Goal: Task Accomplishment & Management: Complete application form

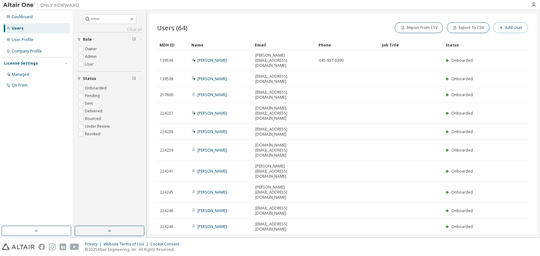
click at [525, 30] on button "Add User" at bounding box center [510, 27] width 35 height 11
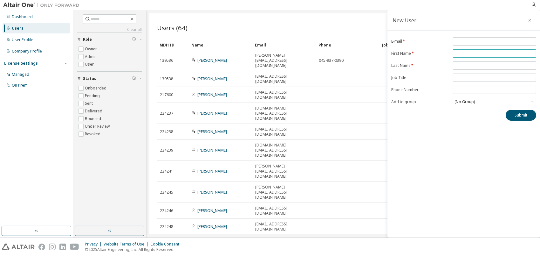
click at [464, 51] on input "text" at bounding box center [495, 53] width 80 height 5
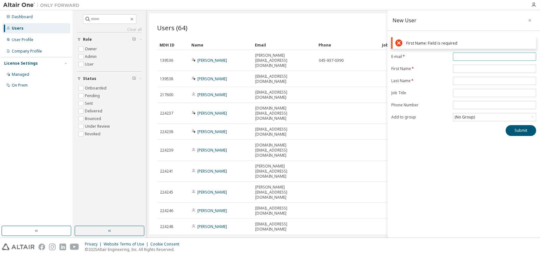
click at [465, 42] on div "First Name: [PERSON_NAME] is required E-mail * First Name * Last Name * Job Tit…" at bounding box center [463, 86] width 153 height 99
click at [435, 57] on div "First Name: [PERSON_NAME] is required E-mail * First Name * Last Name * Job Tit…" at bounding box center [463, 86] width 153 height 99
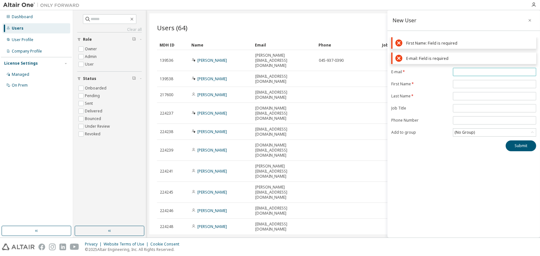
click at [460, 74] on span at bounding box center [494, 72] width 83 height 8
click at [461, 74] on input "email" at bounding box center [495, 71] width 80 height 5
paste input "**********"
type input "**********"
click at [467, 84] on form "**********" at bounding box center [463, 102] width 145 height 69
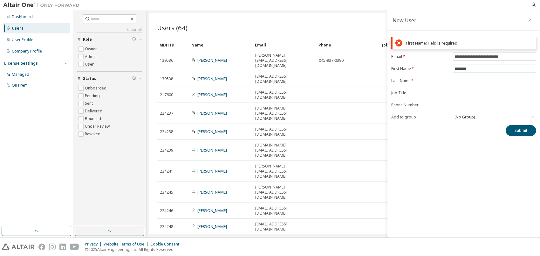
type input "********"
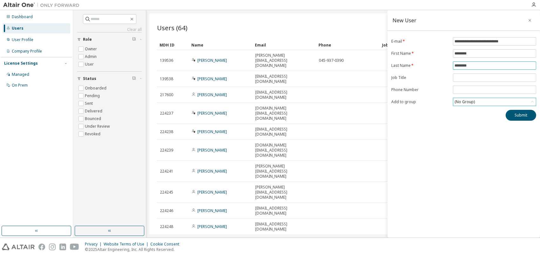
type input "********"
click at [473, 101] on div "(No Group)" at bounding box center [465, 101] width 22 height 7
click at [479, 107] on div "**********" at bounding box center [463, 78] width 153 height 83
click at [479, 105] on div "**********" at bounding box center [463, 78] width 153 height 83
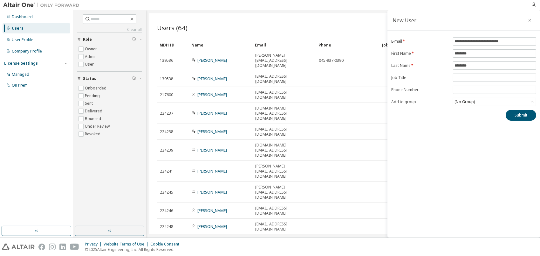
click at [308, 195] on div "Users (64) Import From CSV Export To CSV Add User Clear Load Save Save As Field…" at bounding box center [342, 123] width 387 height 221
click at [510, 113] on button "Submit" at bounding box center [521, 115] width 31 height 11
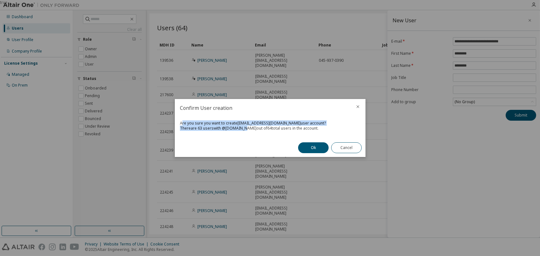
drag, startPoint x: 182, startPoint y: 123, endPoint x: 241, endPoint y: 127, distance: 59.6
click at [241, 127] on div "Are you sure you want to create [EMAIL_ADDRESS][DOMAIN_NAME] user account? Ther…" at bounding box center [270, 128] width 191 height 22
drag, startPoint x: 241, startPoint y: 127, endPoint x: 253, endPoint y: 137, distance: 15.6
click at [242, 140] on div "Confirm User creation Are you sure you want to create [EMAIL_ADDRESS][DOMAIN_NA…" at bounding box center [270, 128] width 191 height 58
drag, startPoint x: 324, startPoint y: 129, endPoint x: 178, endPoint y: 121, distance: 145.8
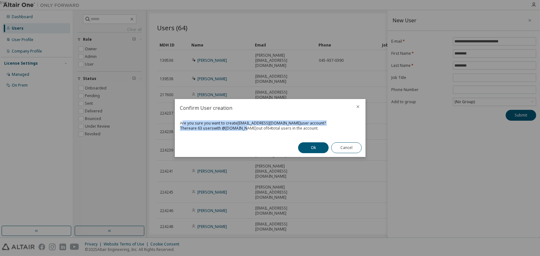
click at [178, 121] on div "Are you sure you want to create [EMAIL_ADDRESS][DOMAIN_NAME] user account? Ther…" at bounding box center [270, 128] width 191 height 22
copy div "Are you sure you want to create [EMAIL_ADDRESS][DOMAIN_NAME] user account? Ther…"
click at [304, 146] on button "Ok" at bounding box center [313, 147] width 31 height 11
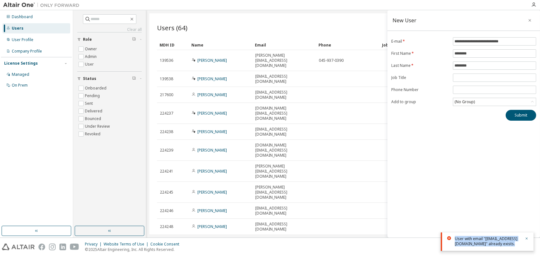
drag, startPoint x: 483, startPoint y: 244, endPoint x: 451, endPoint y: 231, distance: 34.1
click at [451, 232] on div "User with email "[EMAIL_ADDRESS][DOMAIN_NAME]" already exists." at bounding box center [487, 241] width 93 height 18
copy div "User with email "[EMAIL_ADDRESS][DOMAIN_NAME]" already exists."
click at [530, 20] on icon "button" at bounding box center [530, 20] width 3 height 3
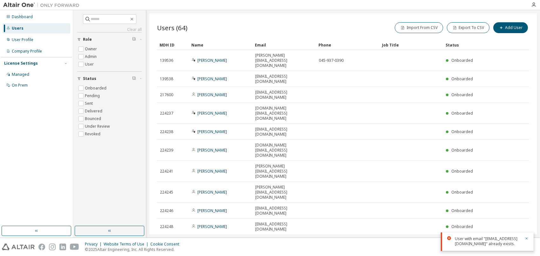
click at [514, 238] on icon "button" at bounding box center [513, 242] width 8 height 8
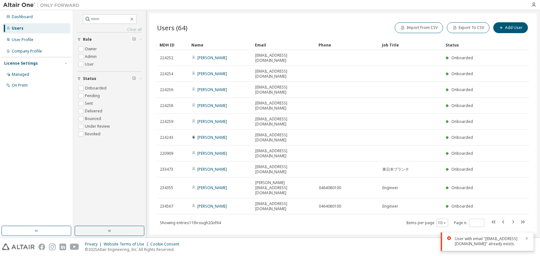
click at [514, 218] on icon "button" at bounding box center [513, 222] width 8 height 8
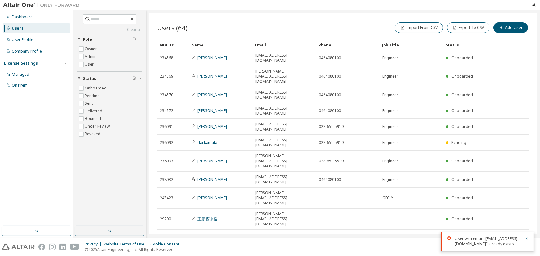
click at [514, 233] on icon "button" at bounding box center [513, 237] width 8 height 8
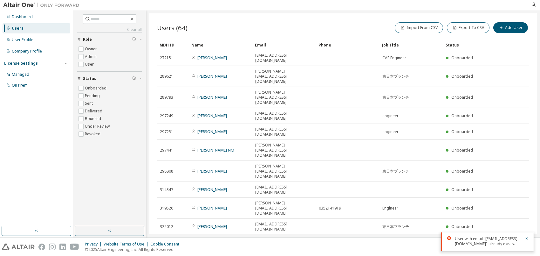
click at [514, 238] on icon "button" at bounding box center [513, 242] width 8 height 8
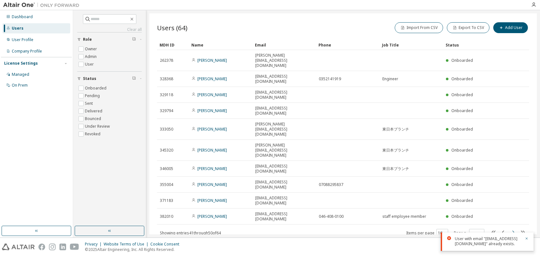
click at [514, 228] on icon "button" at bounding box center [513, 232] width 8 height 8
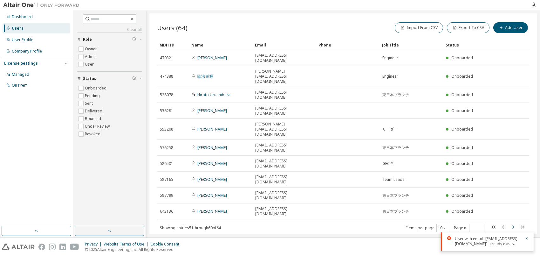
click at [511, 223] on icon "button" at bounding box center [513, 227] width 8 height 8
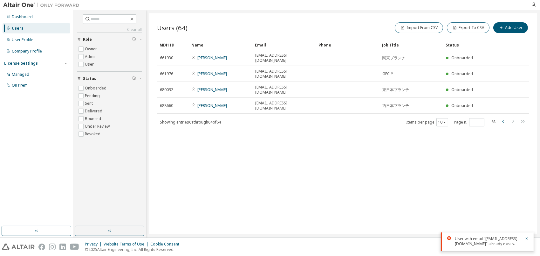
click at [504, 117] on icon "button" at bounding box center [504, 121] width 8 height 8
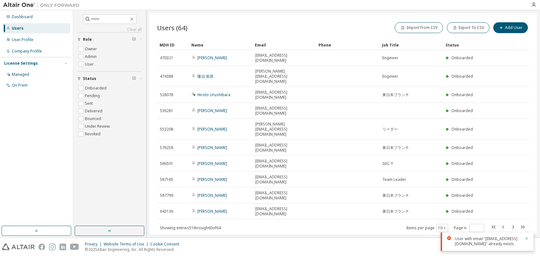
click at [502, 223] on icon "button" at bounding box center [504, 227] width 8 height 8
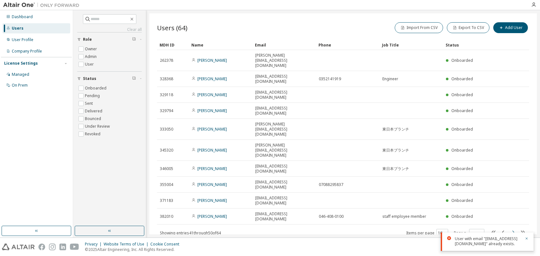
click at [514, 228] on icon "button" at bounding box center [513, 232] width 8 height 8
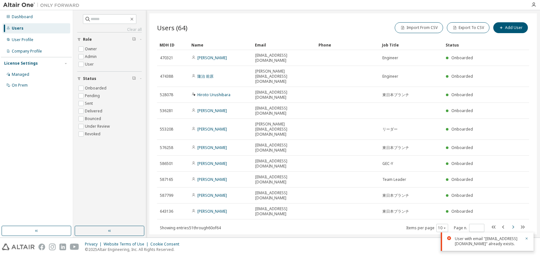
click at [514, 223] on icon "button" at bounding box center [513, 227] width 8 height 8
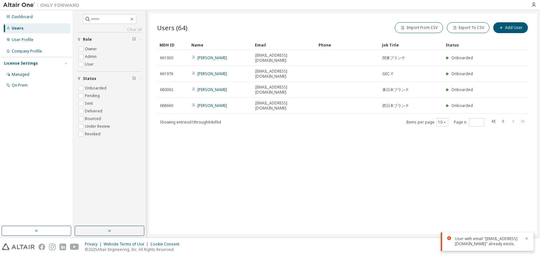
click at [505, 117] on icon "button" at bounding box center [504, 121] width 8 height 8
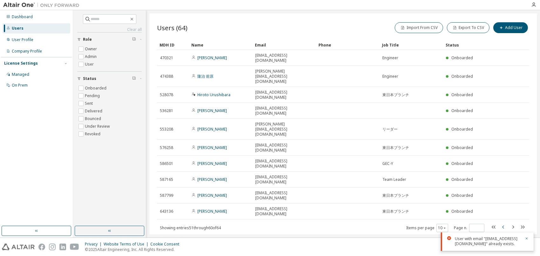
click at [500, 223] on icon "button" at bounding box center [504, 227] width 8 height 8
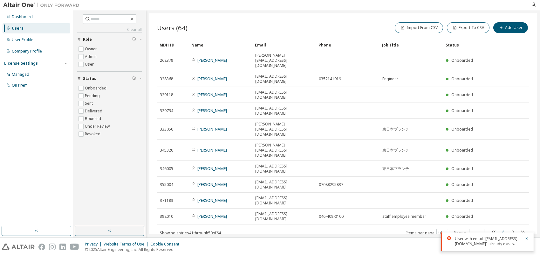
click at [501, 228] on icon "button" at bounding box center [504, 232] width 8 height 8
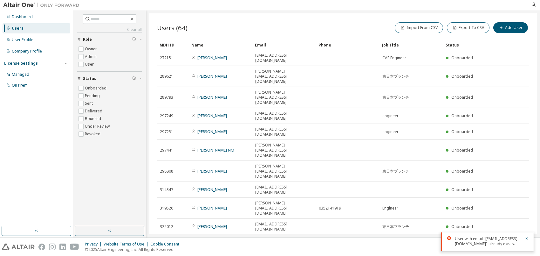
click at [501, 238] on icon "button" at bounding box center [504, 242] width 8 height 8
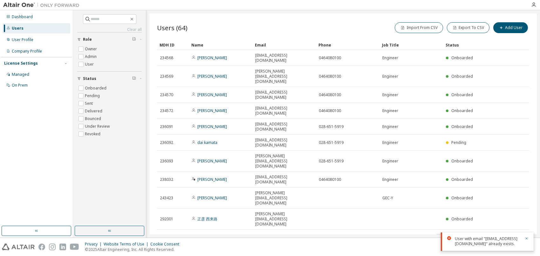
click at [501, 233] on icon "button" at bounding box center [504, 237] width 8 height 8
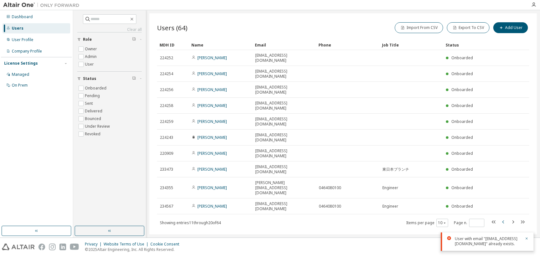
click at [501, 218] on icon "button" at bounding box center [504, 222] width 8 height 8
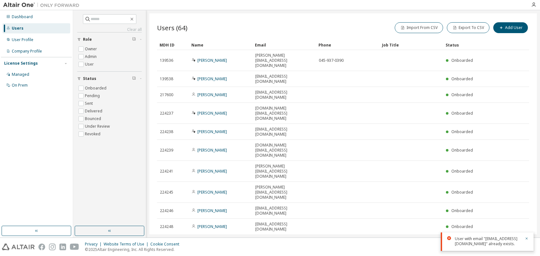
click at [515, 238] on icon "button" at bounding box center [513, 242] width 8 height 8
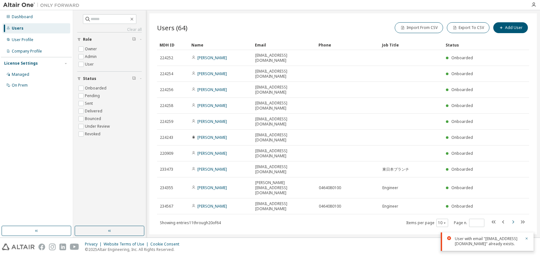
click at [515, 218] on icon "button" at bounding box center [513, 222] width 8 height 8
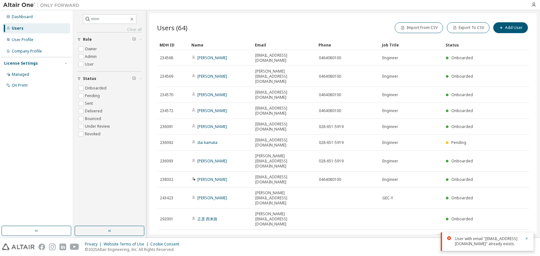
click at [515, 233] on icon "button" at bounding box center [513, 237] width 8 height 8
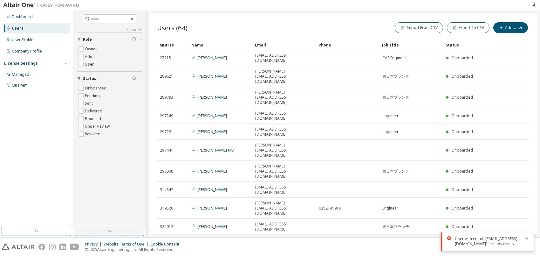
click at [515, 238] on icon "button" at bounding box center [513, 242] width 8 height 8
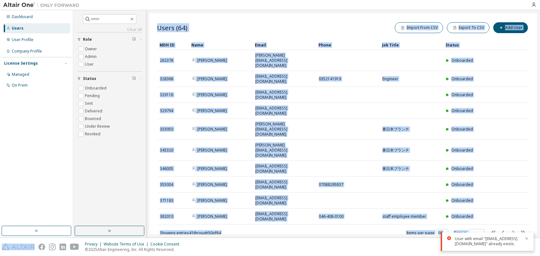
click at [515, 228] on icon "button" at bounding box center [513, 232] width 8 height 8
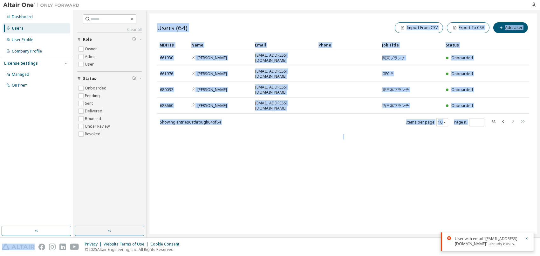
type input "*"
click at [515, 165] on div "Users (64) Import From CSV Export To CSV Add User Clear Load Save Save As Field…" at bounding box center [342, 123] width 387 height 221
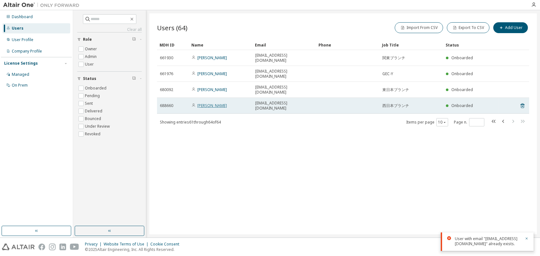
click at [209, 103] on link "[PERSON_NAME]" at bounding box center [212, 105] width 30 height 5
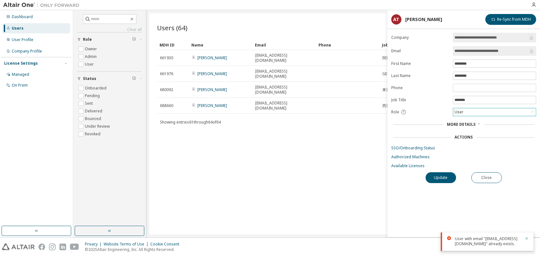
click at [469, 109] on div "User" at bounding box center [494, 112] width 83 height 8
click at [394, 195] on div "**********" at bounding box center [463, 135] width 153 height 204
